Goal: Use online tool/utility: Use online tool/utility

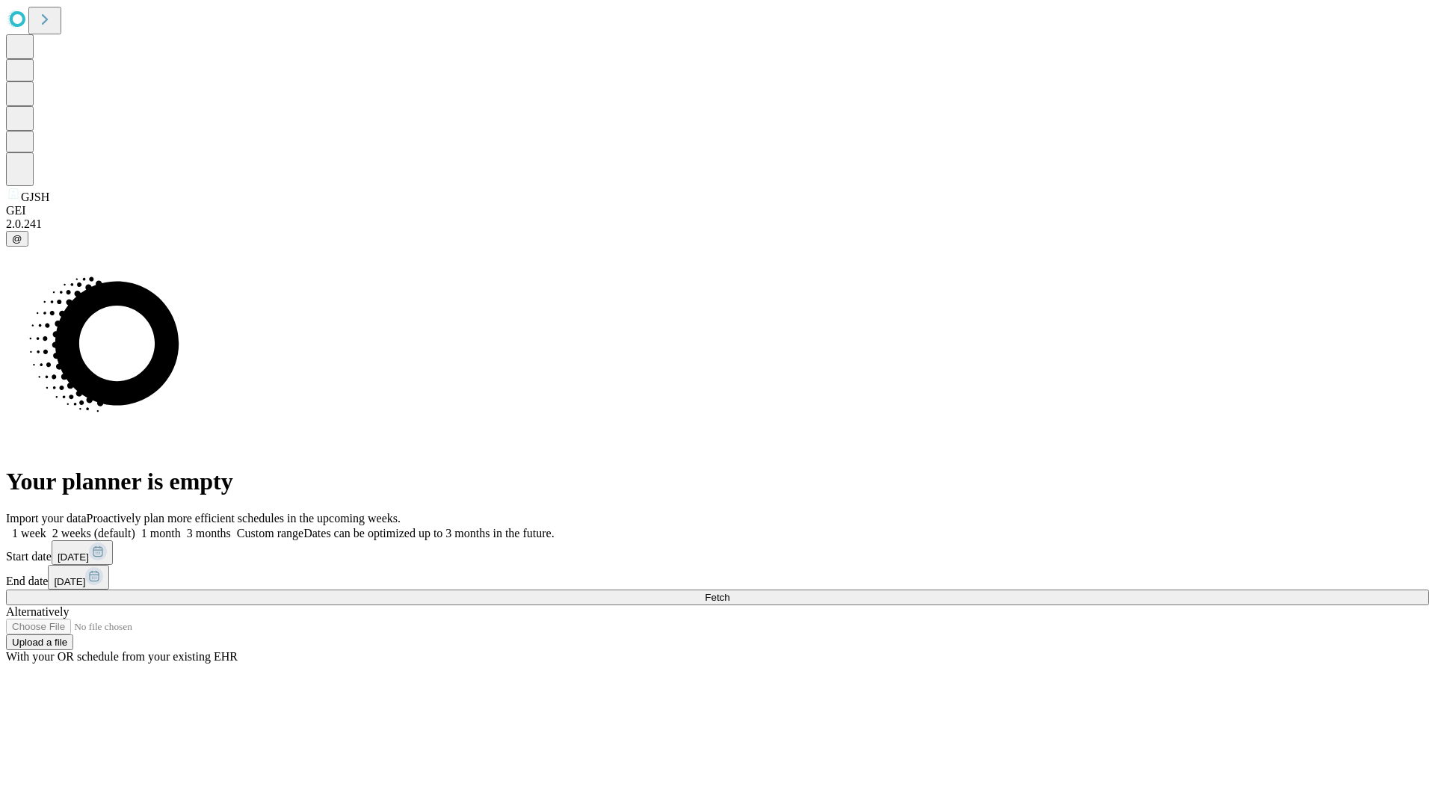
click at [730, 592] on span "Fetch" at bounding box center [717, 597] width 25 height 11
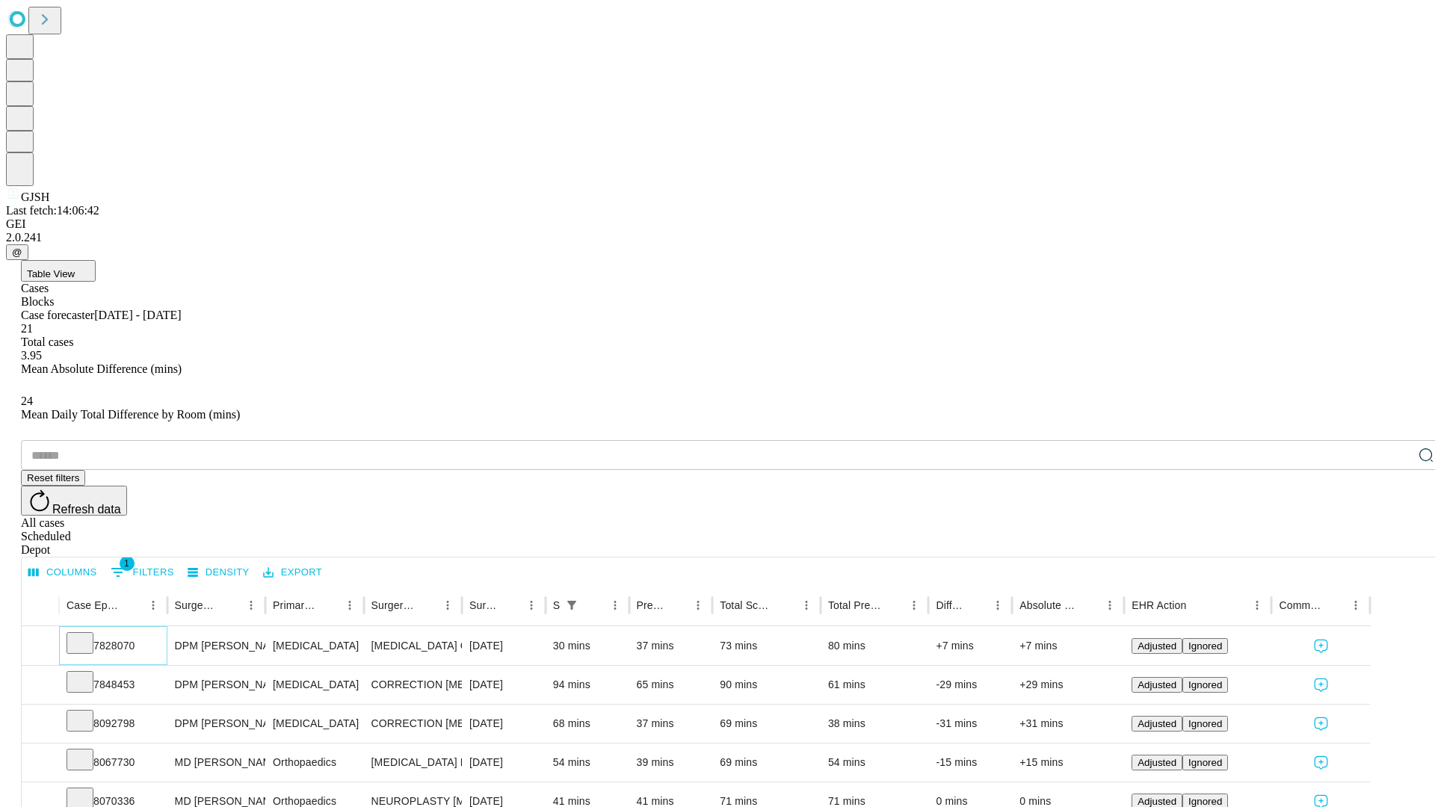
click at [87, 635] on icon at bounding box center [80, 642] width 15 height 15
